Goal: Navigation & Orientation: Find specific page/section

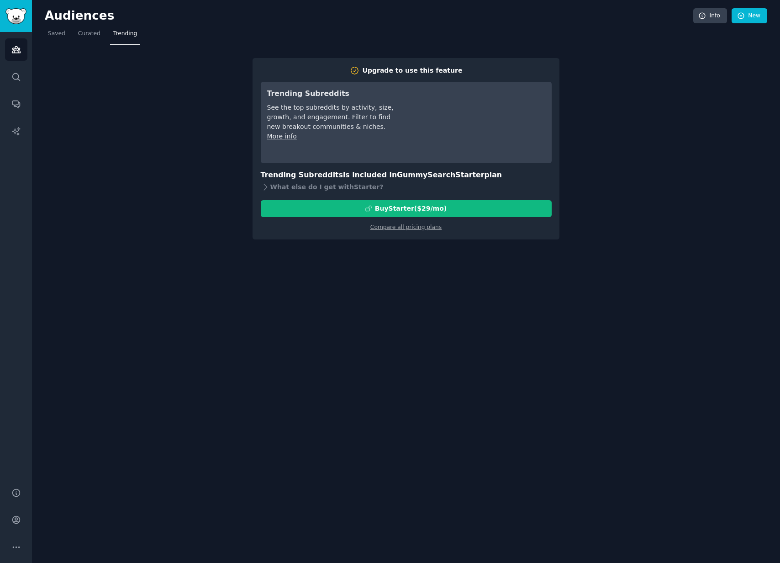
click at [72, 38] on nav "Saved Curated Trending" at bounding box center [406, 35] width 723 height 19
click at [83, 34] on span "Curated" at bounding box center [89, 34] width 22 height 8
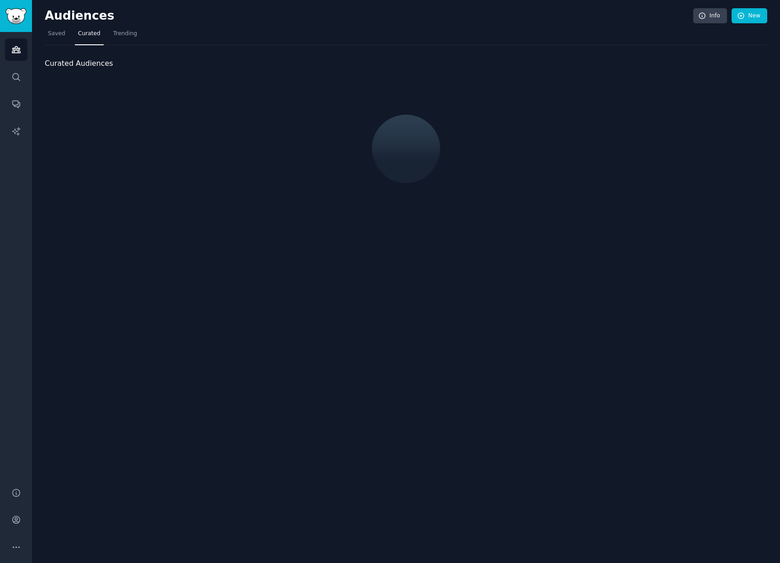
drag, startPoint x: 64, startPoint y: 38, endPoint x: 21, endPoint y: 54, distance: 46.1
click at [63, 38] on link "Saved" at bounding box center [57, 35] width 24 height 19
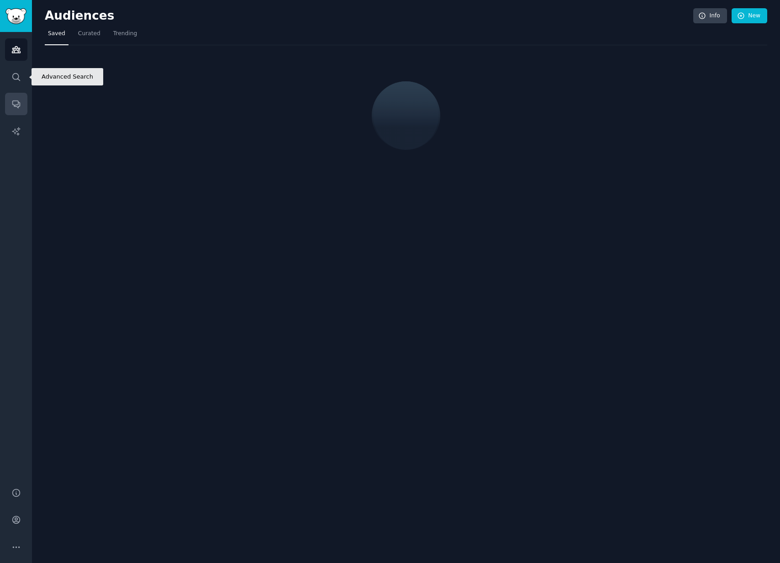
click at [11, 99] on icon "Sidebar" at bounding box center [16, 104] width 10 height 10
